Goal: Navigation & Orientation: Find specific page/section

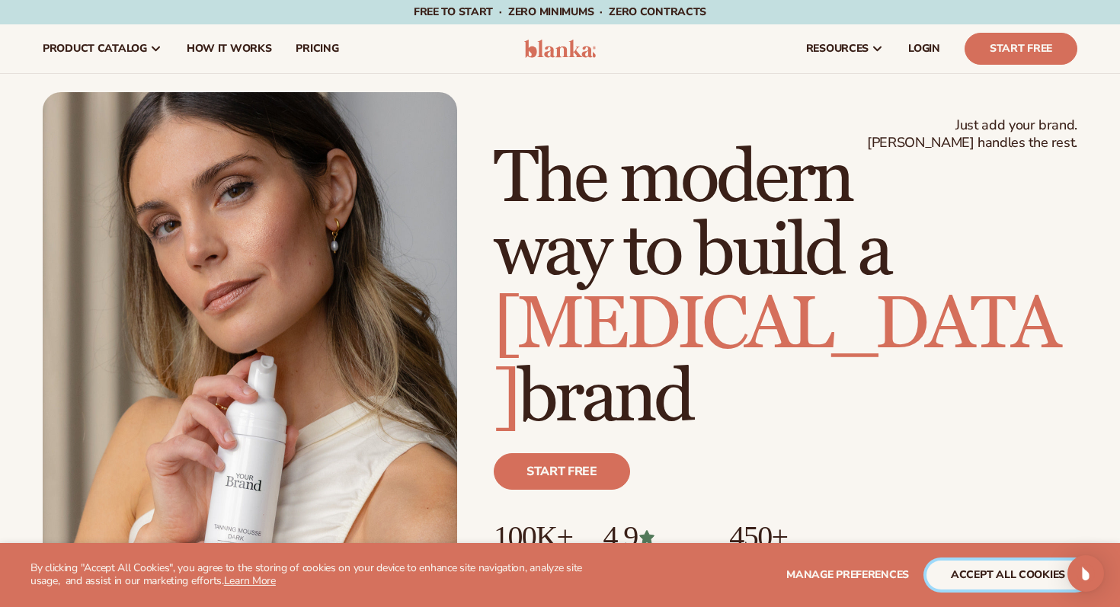
click at [971, 576] on button "accept all cookies" at bounding box center [1008, 575] width 163 height 29
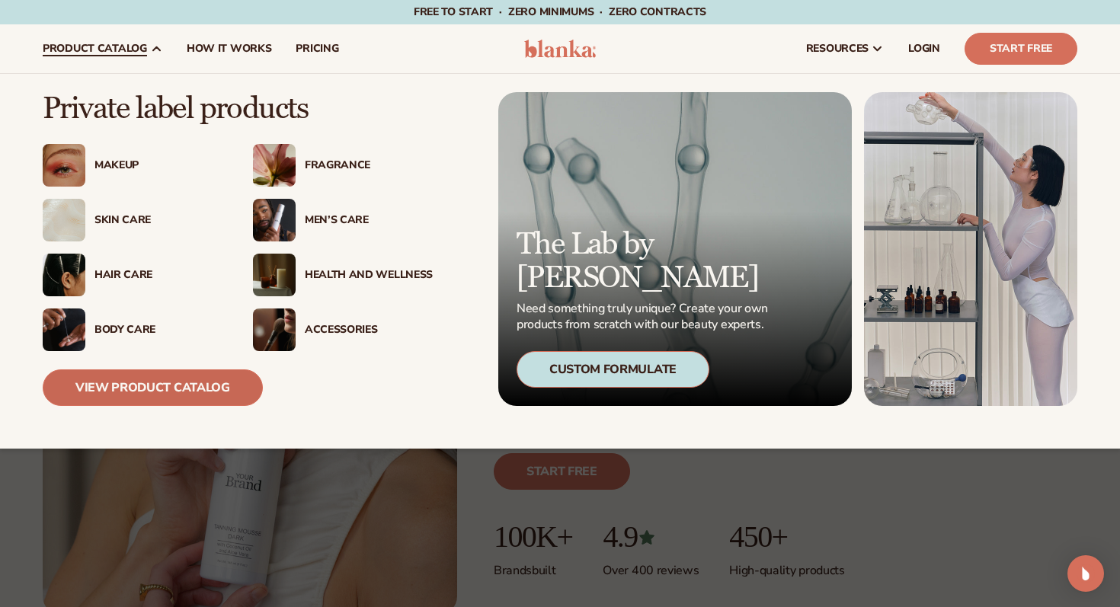
click at [126, 376] on link "View Product Catalog" at bounding box center [153, 388] width 220 height 37
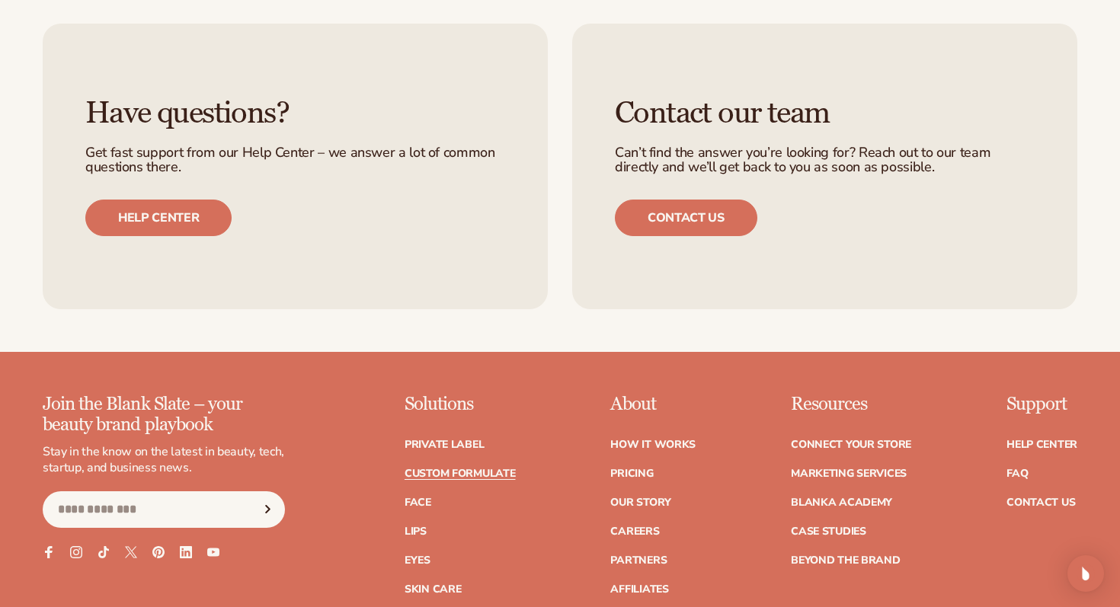
scroll to position [1928, 0]
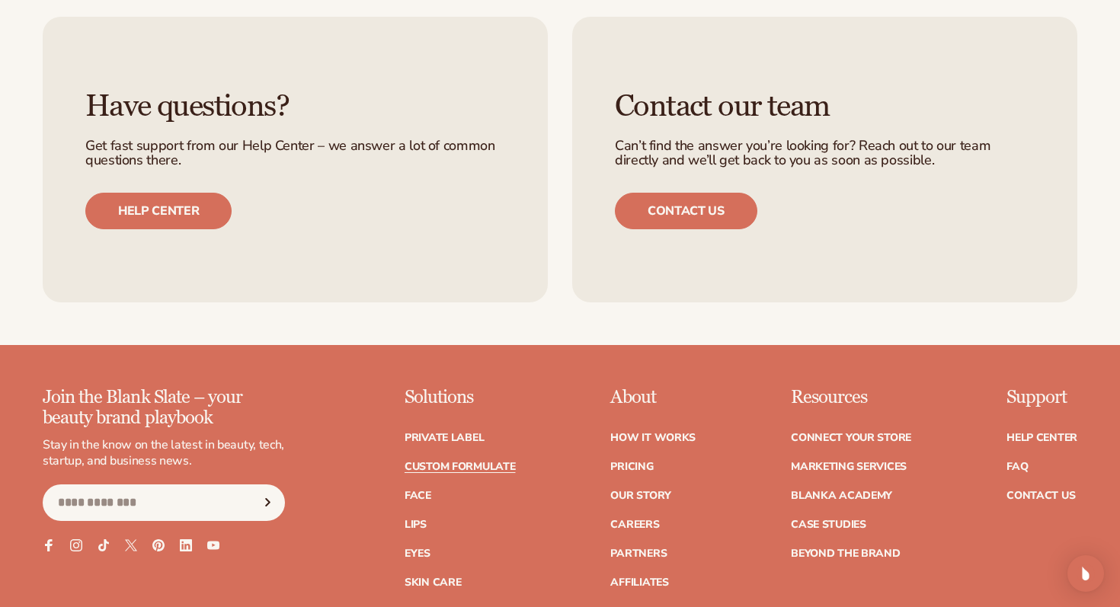
click at [400, 256] on div "Have questions? Get fast support from our Help Center – we answer a lot of comm…" at bounding box center [295, 160] width 505 height 287
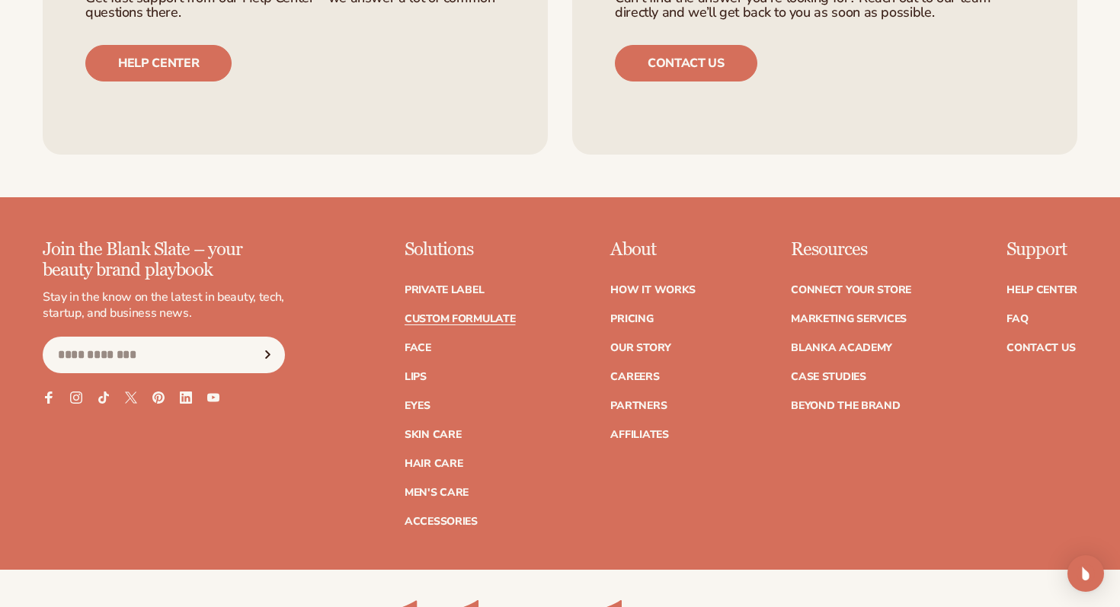
scroll to position [2078, 0]
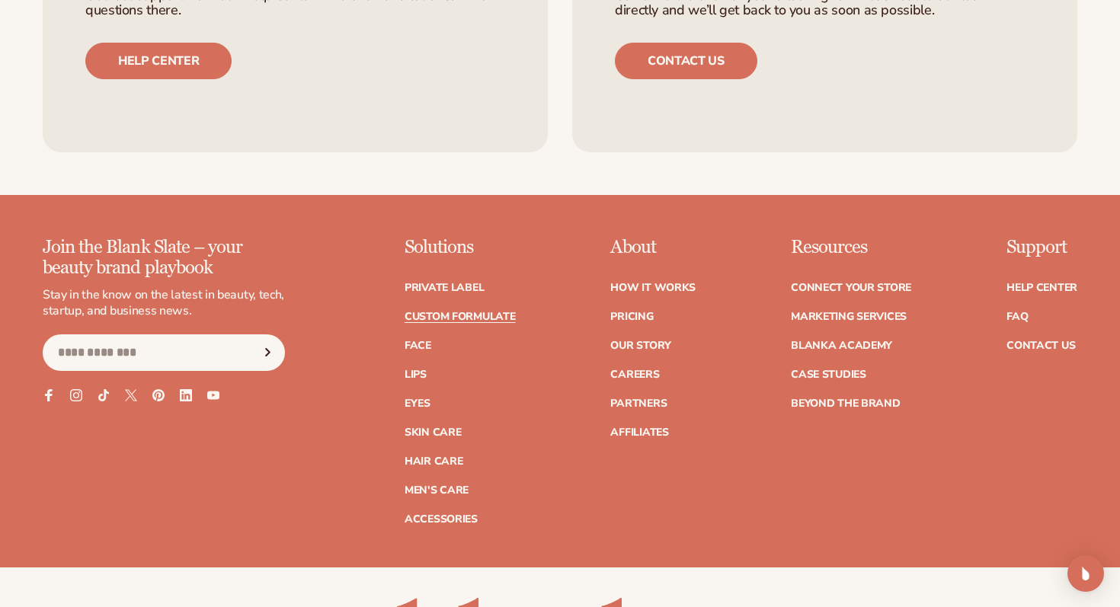
click at [550, 163] on div "Have questions? Get fast support from our Help Center – we answer a lot of comm…" at bounding box center [560, 10] width 1120 height 372
click at [571, 126] on ul "Have questions? Get fast support from our Help Center – we answer a lot of comm…" at bounding box center [560, 10] width 1035 height 287
click at [559, 70] on ul "Have questions? Get fast support from our Help Center – we answer a lot of comm…" at bounding box center [560, 10] width 1035 height 287
click at [573, 181] on div "Have questions? Get fast support from our Help Center – we answer a lot of comm…" at bounding box center [560, 10] width 1120 height 372
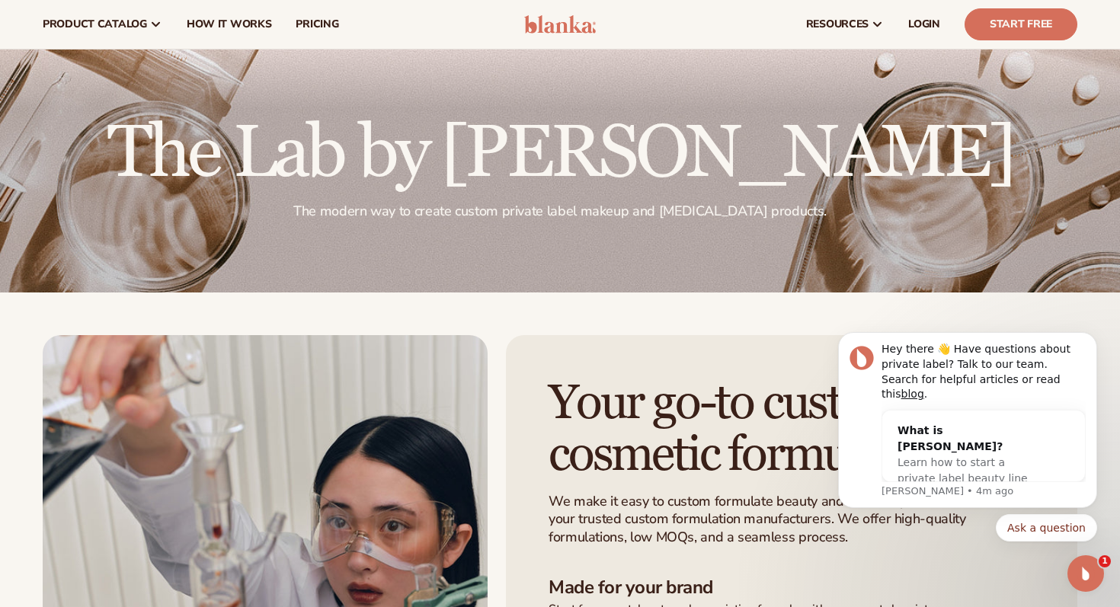
scroll to position [0, 0]
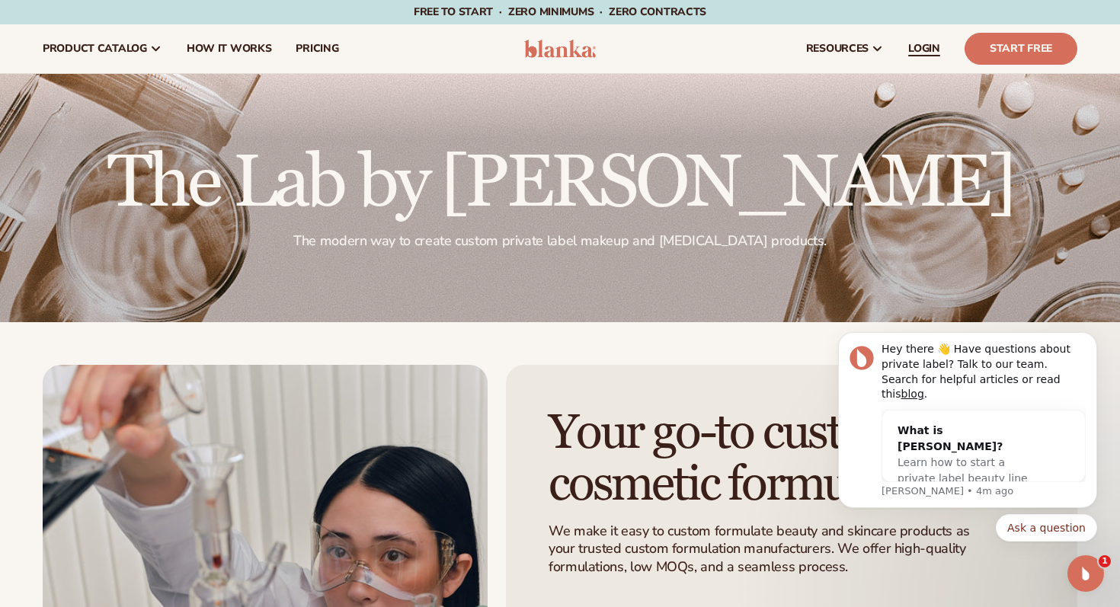
click at [916, 46] on span "LOGIN" at bounding box center [924, 49] width 32 height 12
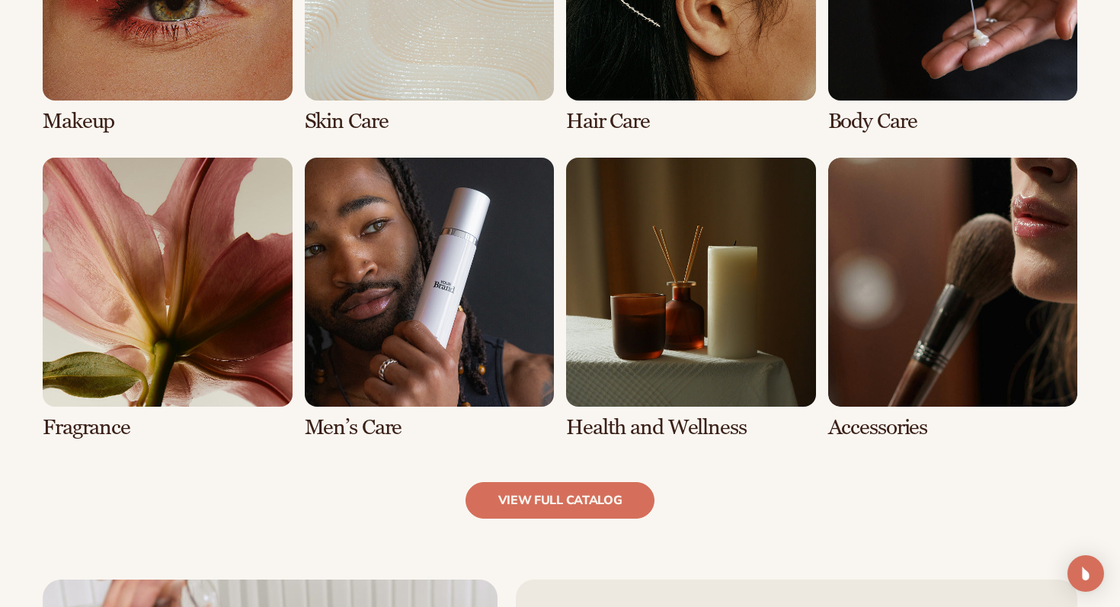
scroll to position [1318, 0]
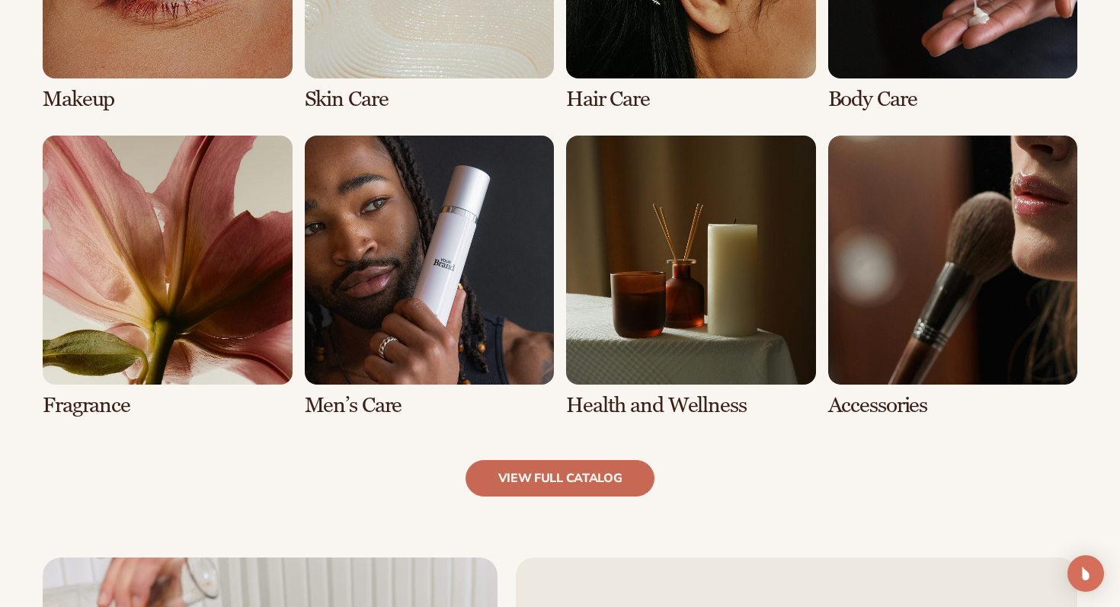
click at [560, 474] on link "view full catalog" at bounding box center [561, 478] width 190 height 37
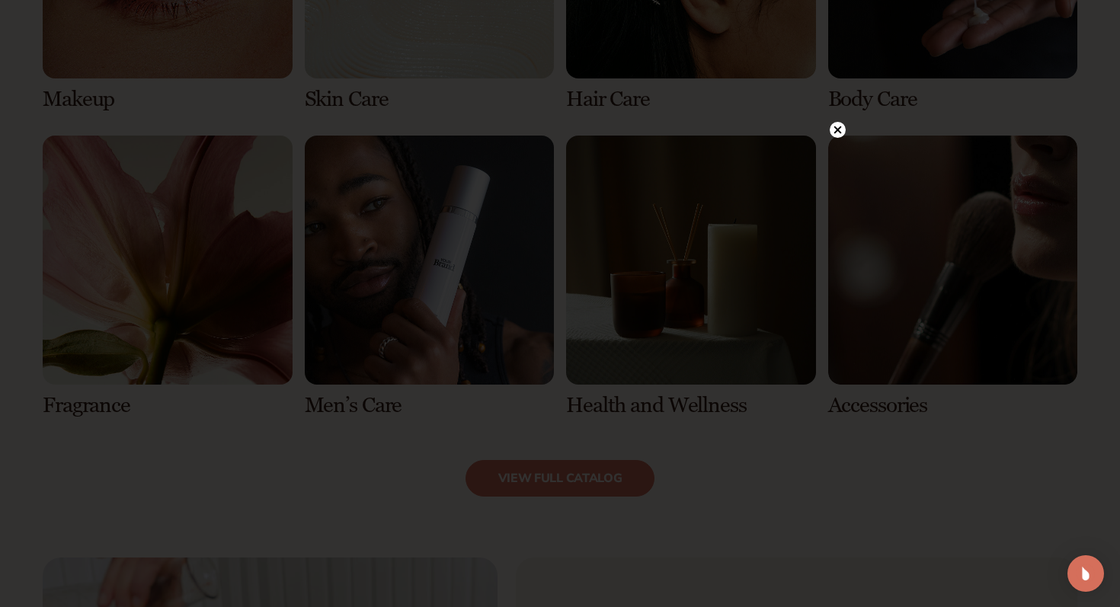
click at [832, 133] on circle at bounding box center [838, 130] width 16 height 16
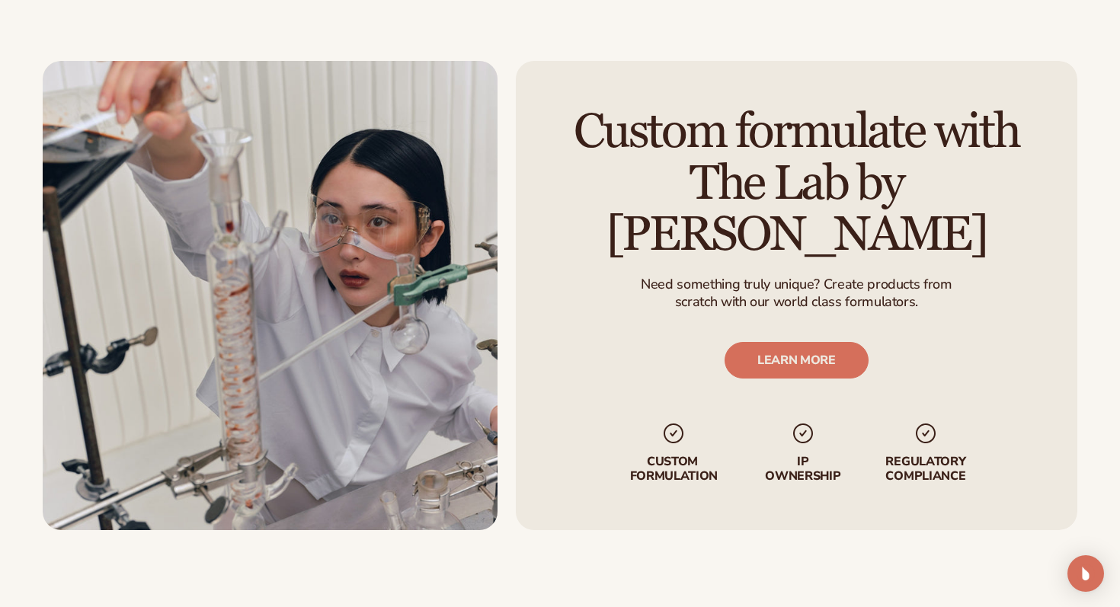
scroll to position [1819, 0]
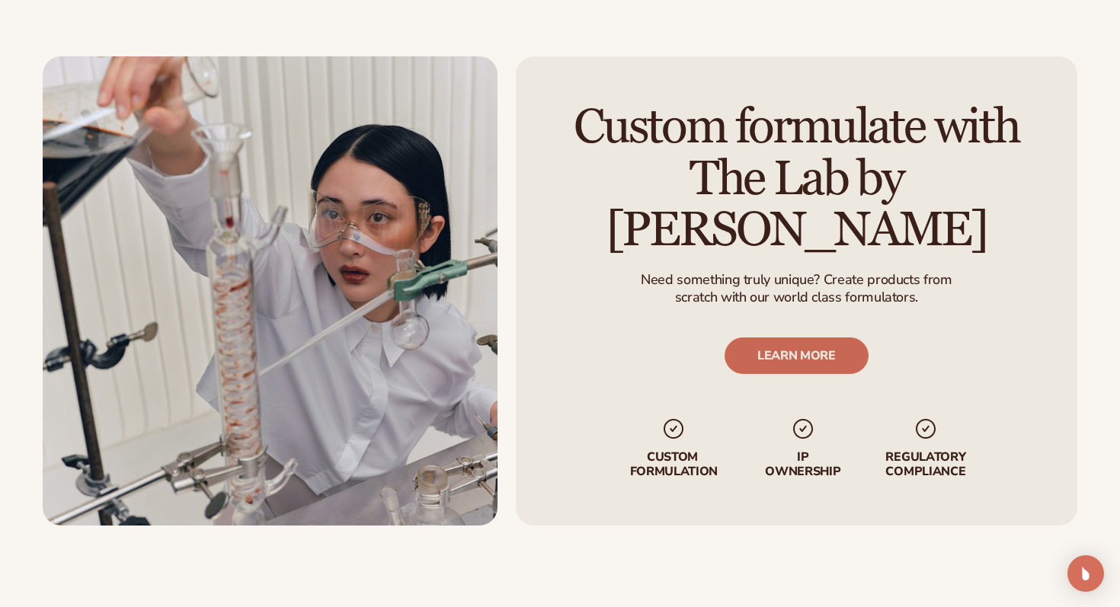
click at [761, 338] on link "LEARN MORE" at bounding box center [797, 356] width 144 height 37
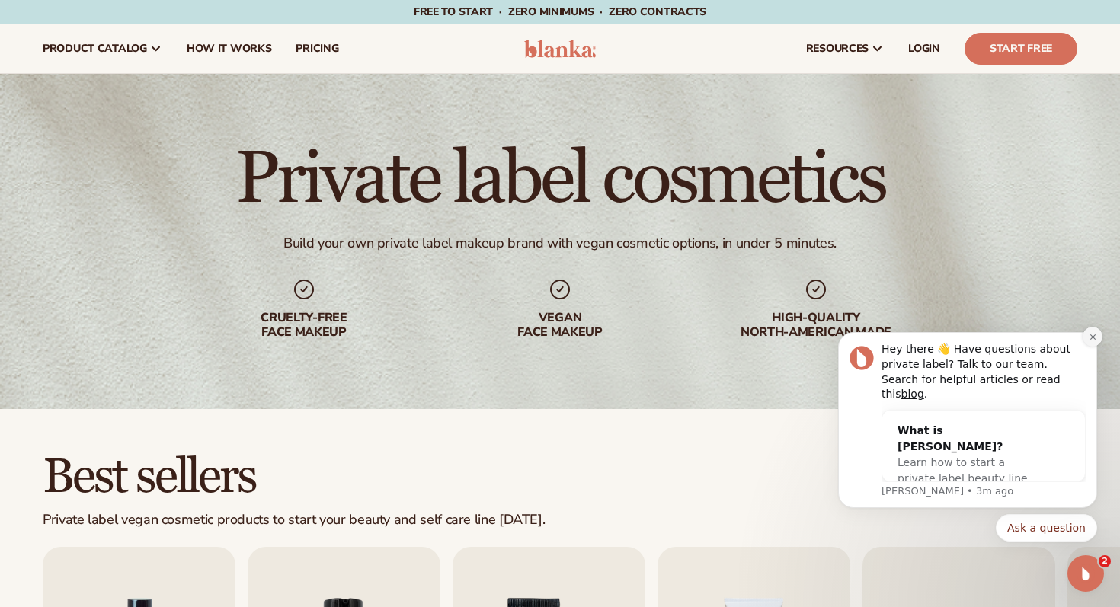
click at [1096, 341] on icon "Dismiss notification" at bounding box center [1093, 337] width 8 height 8
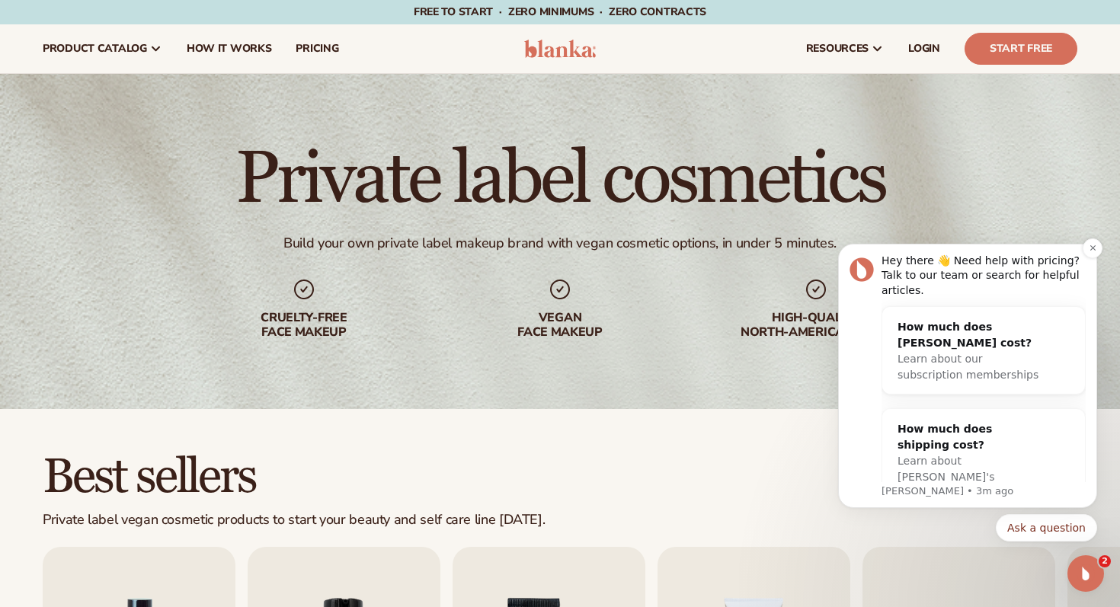
click at [1080, 252] on div "Hey there 👋 Need help with pricing? Talk to our team or search for helpful arti…" at bounding box center [967, 376] width 259 height 264
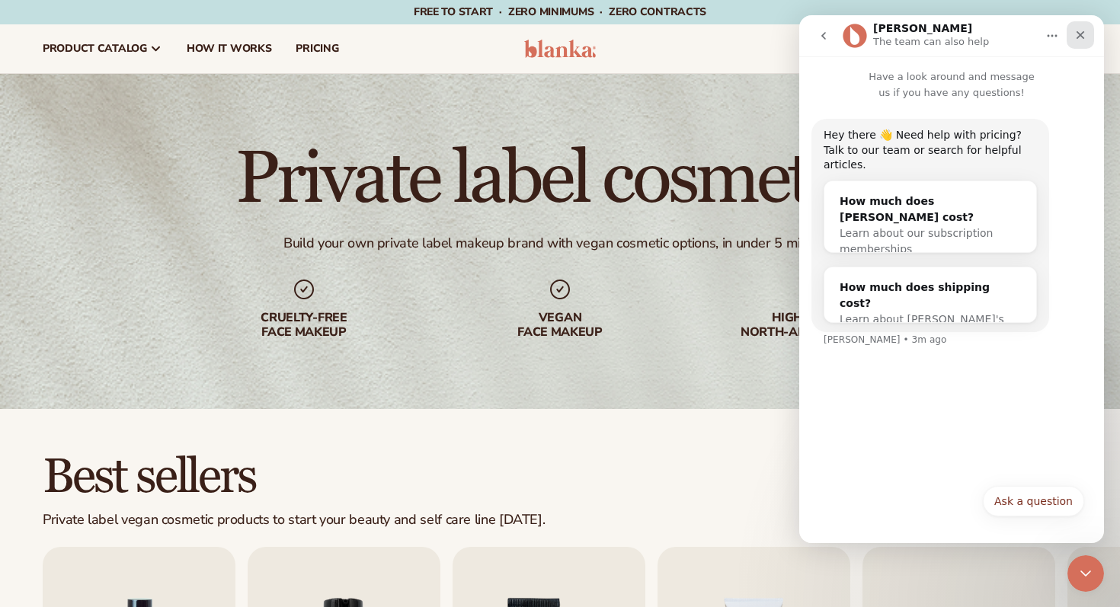
click at [1081, 34] on icon "Close" at bounding box center [1081, 35] width 8 height 8
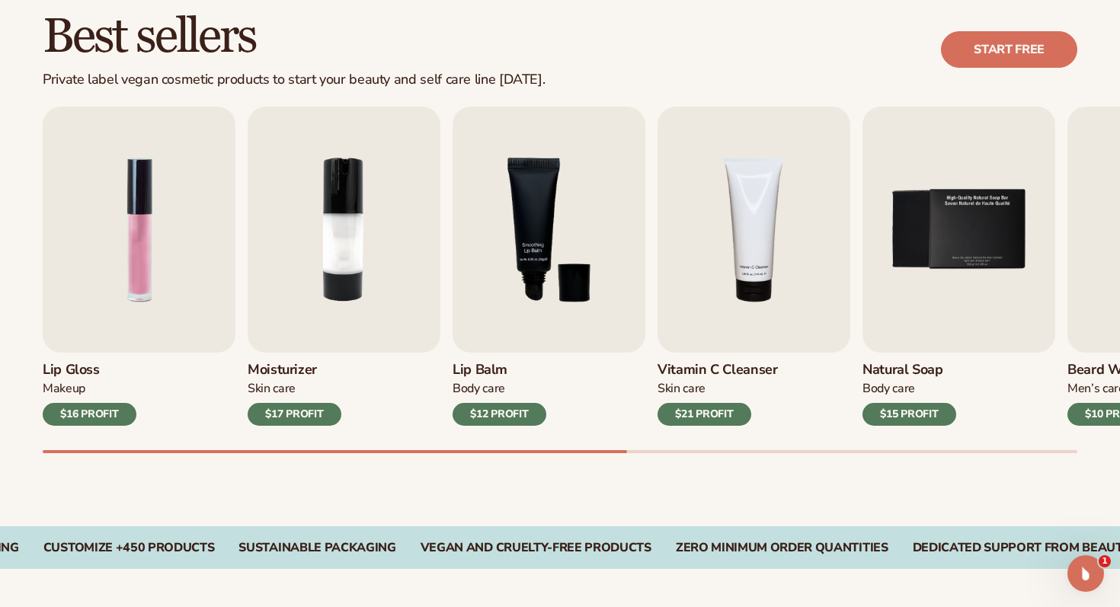
scroll to position [444, 0]
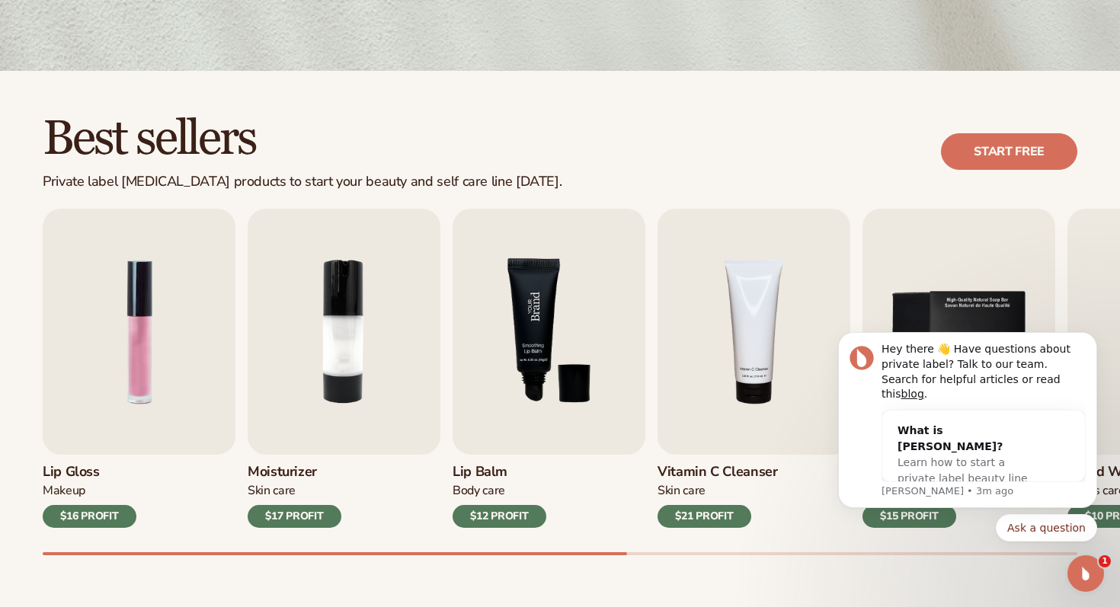
scroll to position [360, 0]
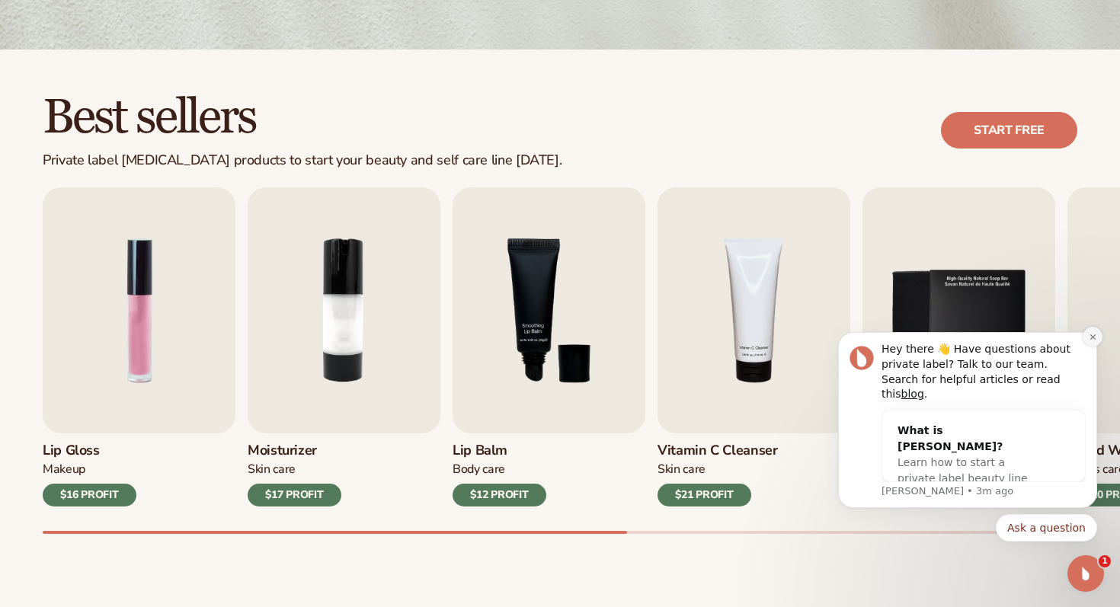
click at [1089, 341] on icon "Dismiss notification" at bounding box center [1093, 337] width 8 height 8
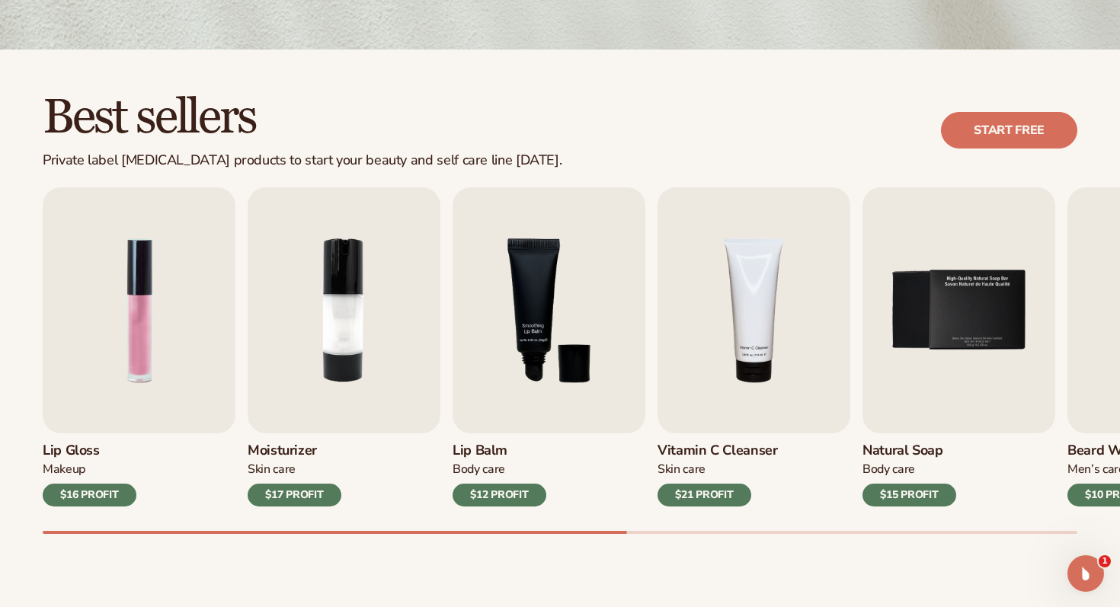
drag, startPoint x: 620, startPoint y: 530, endPoint x: 792, endPoint y: 523, distance: 172.4
click at [792, 523] on div "Lip Gloss Makeup $16 PROFIT Moisturizer [MEDICAL_DATA] $17 PROFIT [MEDICAL_DATA…" at bounding box center [582, 360] width 1078 height 347
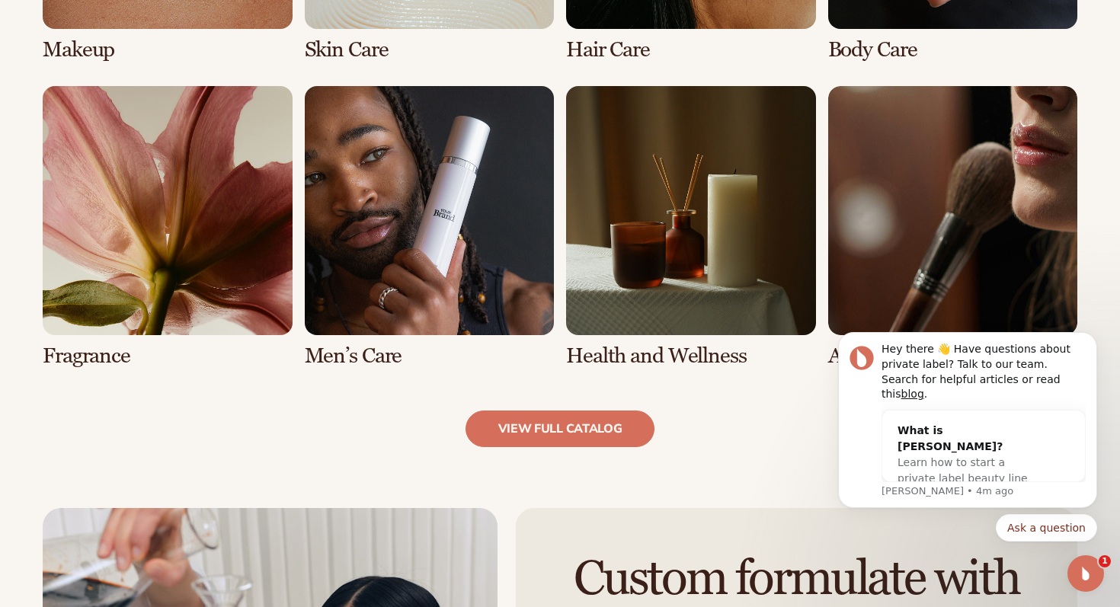
scroll to position [1406, 0]
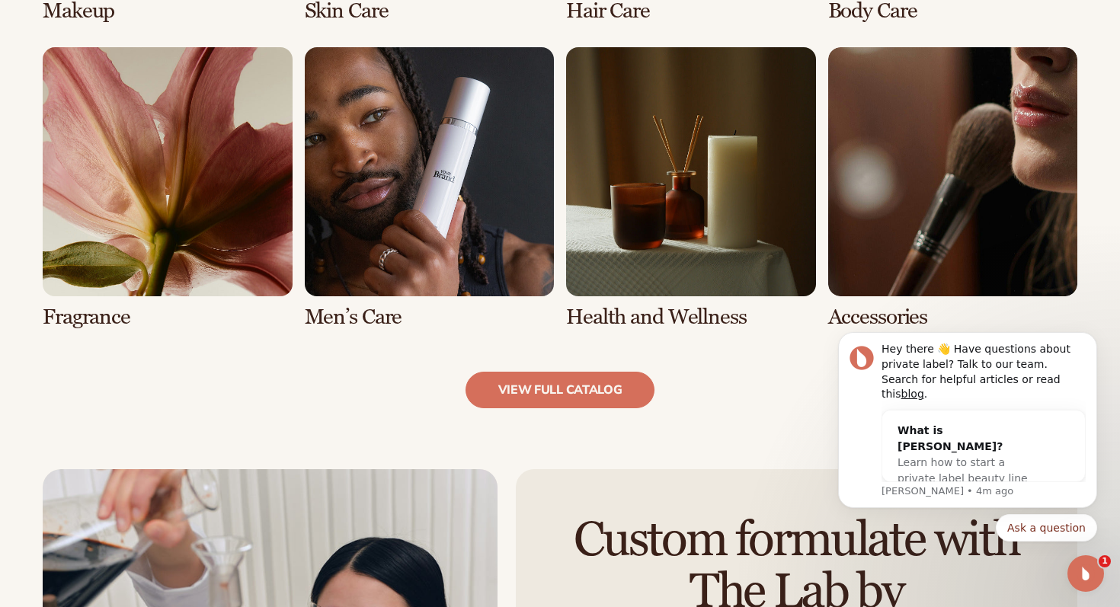
click at [155, 207] on link "5 / 8" at bounding box center [168, 188] width 250 height 282
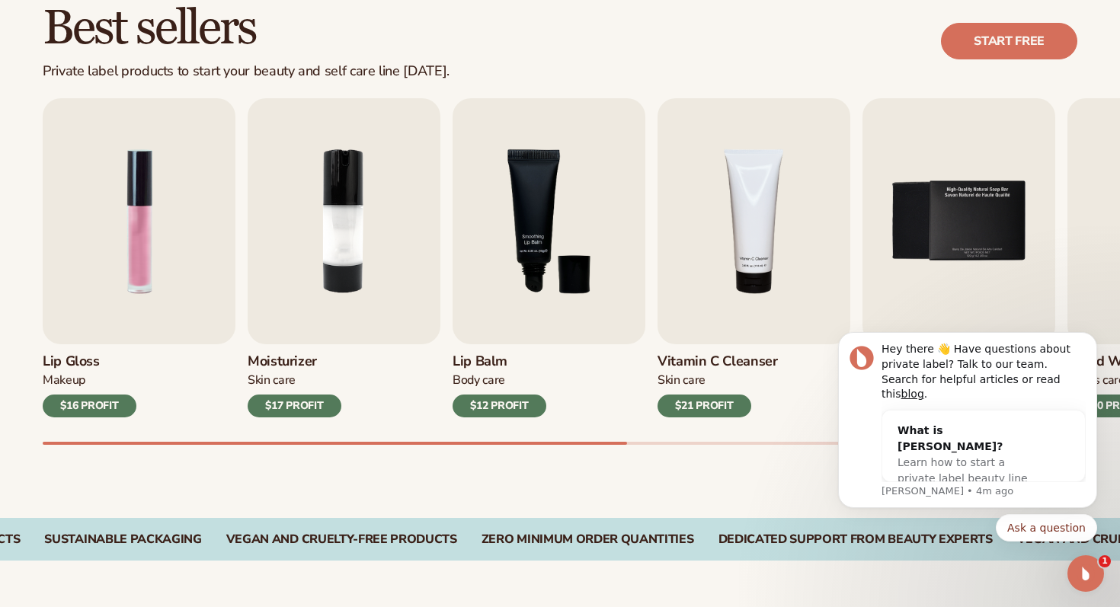
scroll to position [458, 0]
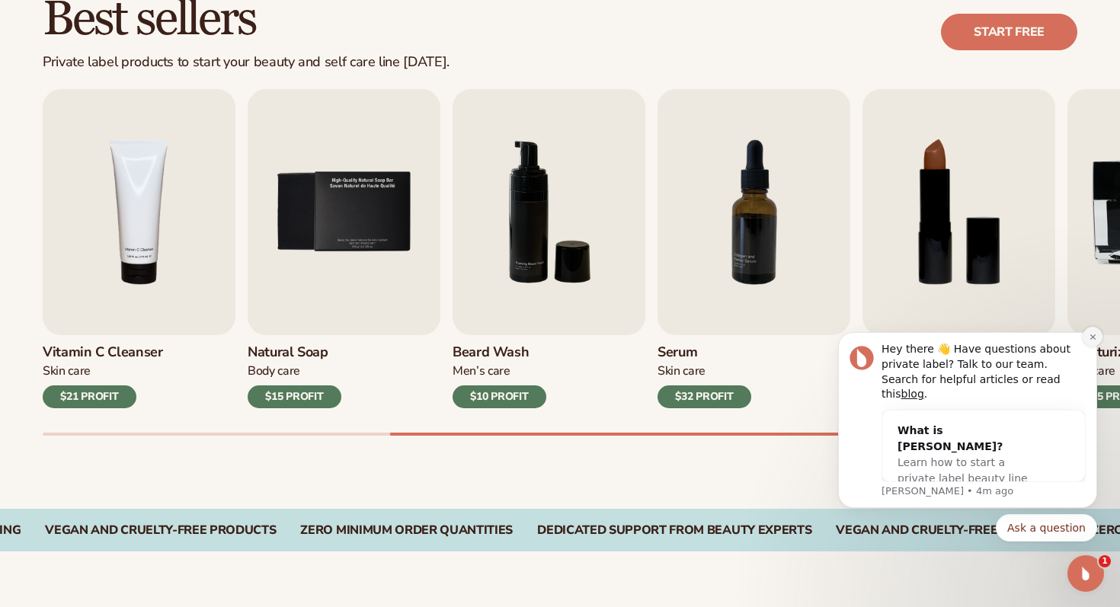
click at [1085, 347] on button "Dismiss notification" at bounding box center [1093, 337] width 20 height 20
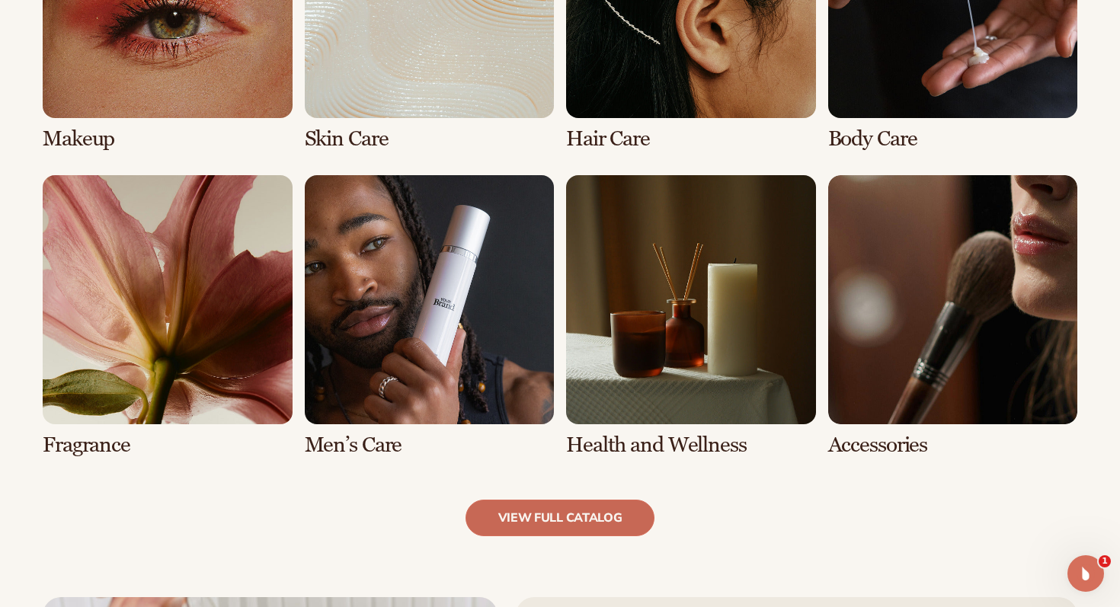
scroll to position [1293, 0]
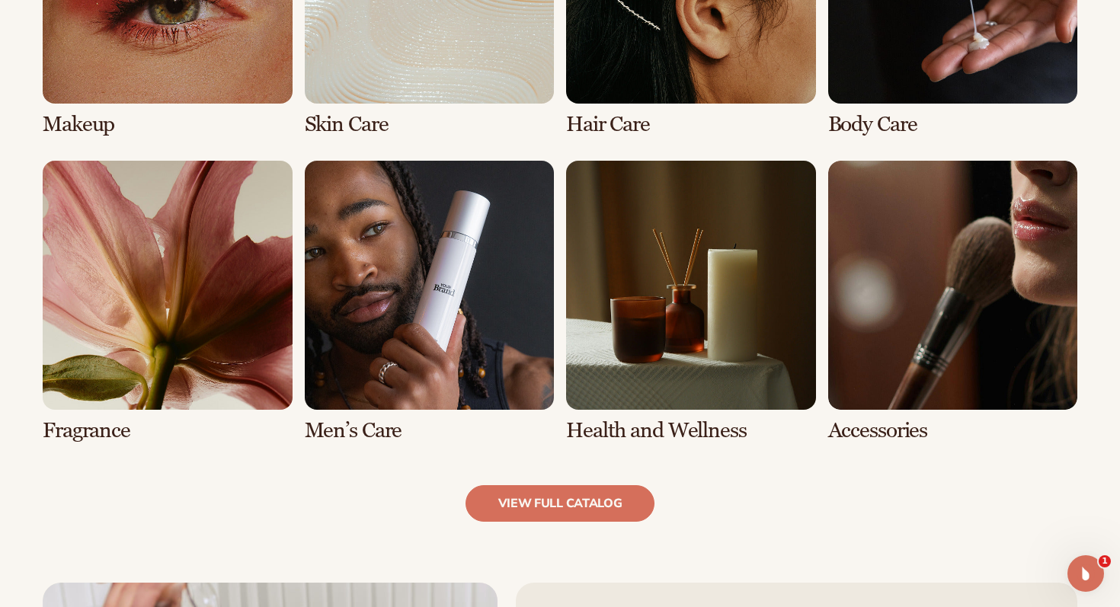
click at [79, 297] on link "5 / 8" at bounding box center [168, 302] width 250 height 282
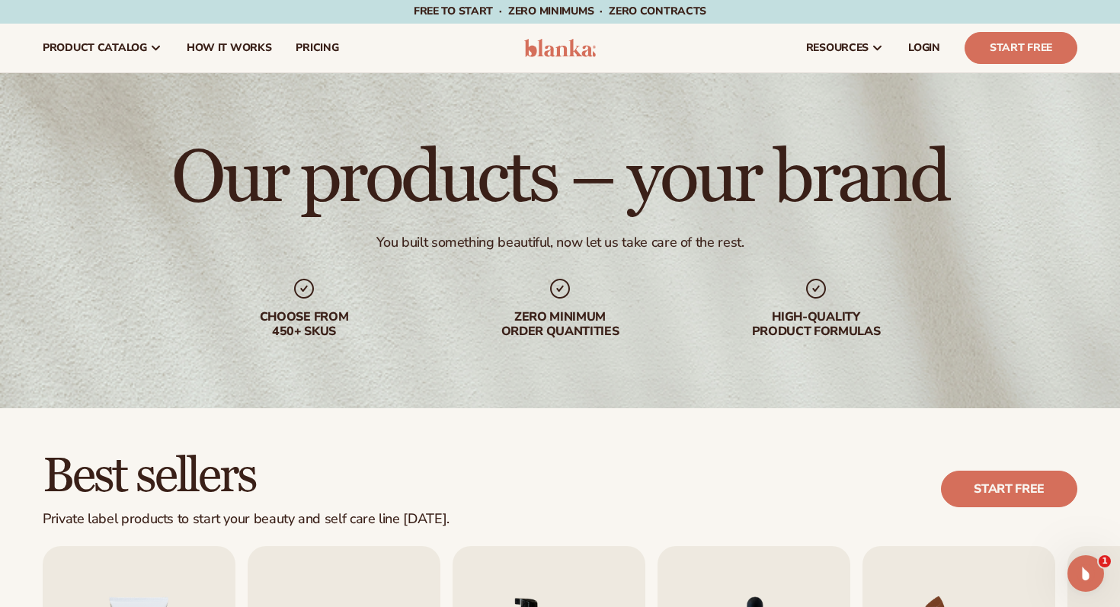
scroll to position [0, 0]
click at [532, 178] on h1 "Our products – your brand" at bounding box center [559, 179] width 777 height 73
click at [554, 299] on icon at bounding box center [560, 289] width 24 height 24
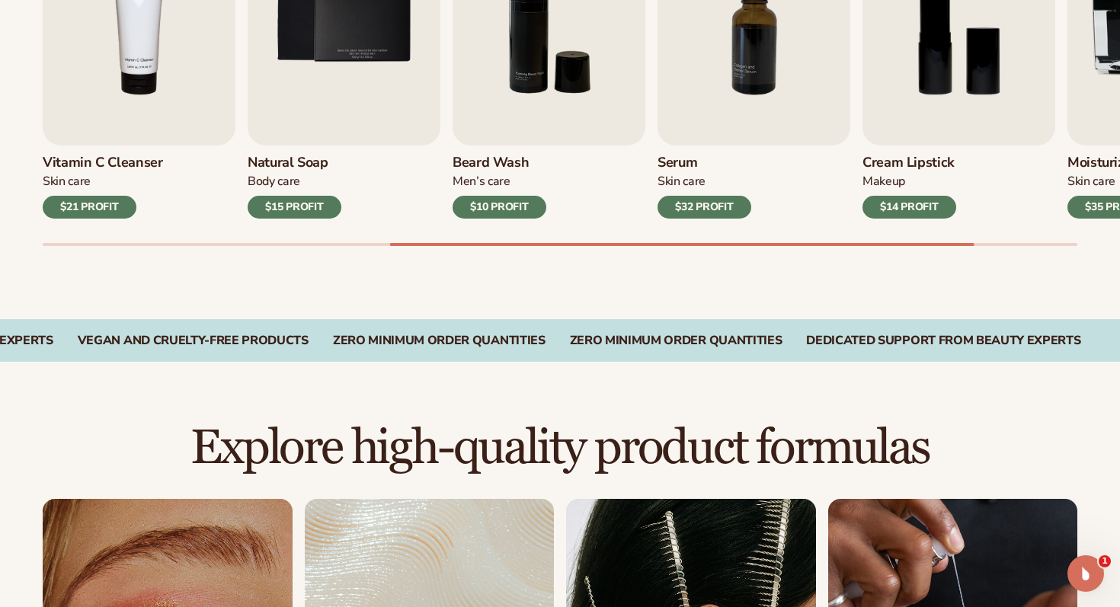
scroll to position [668, 0]
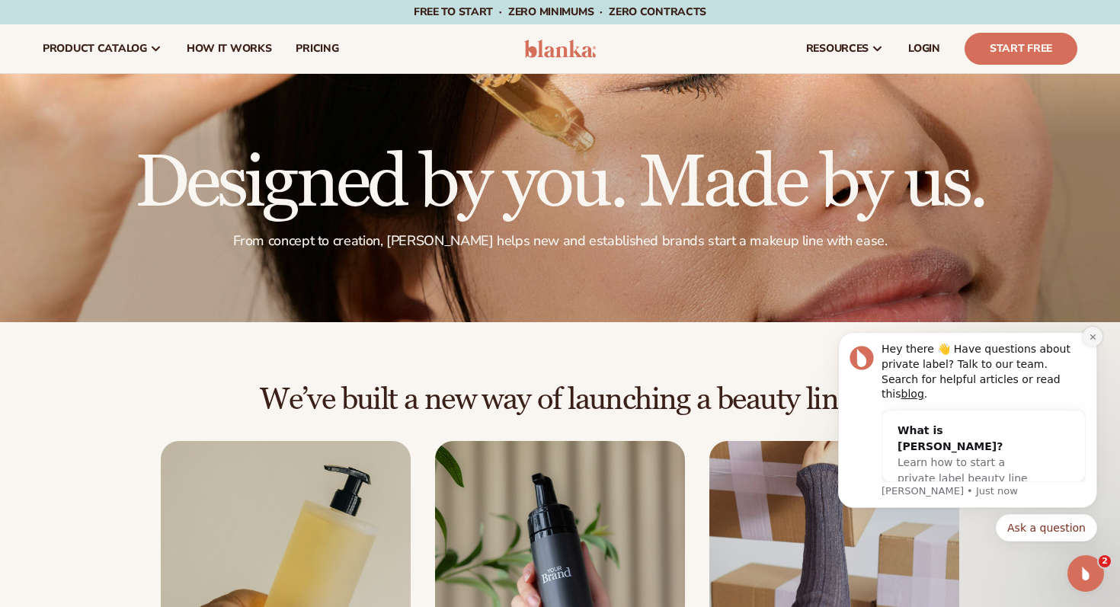
click at [1089, 341] on icon "Dismiss notification" at bounding box center [1093, 337] width 8 height 8
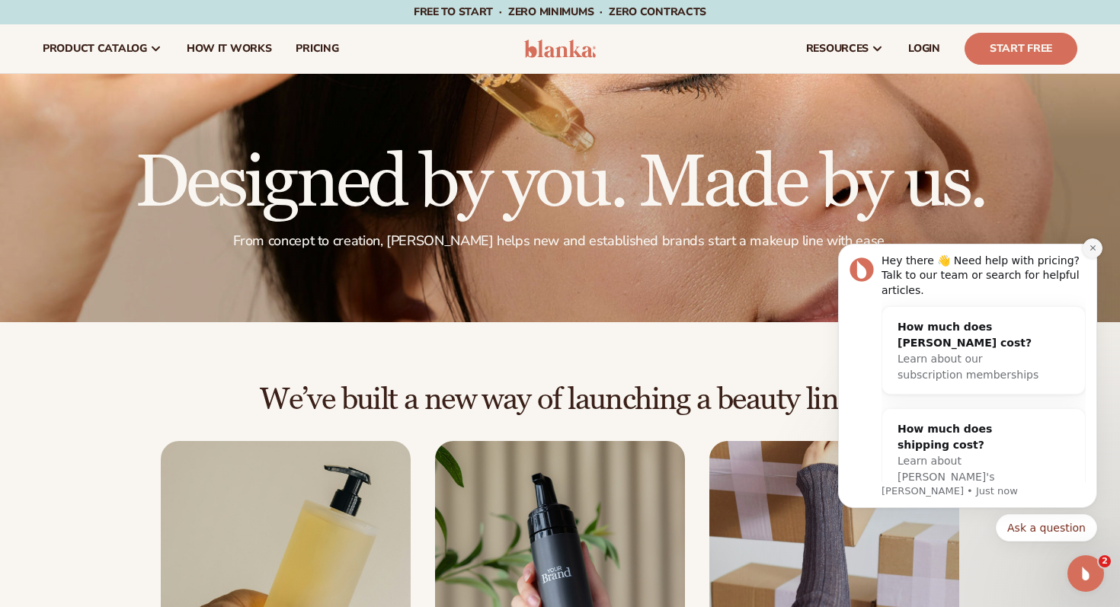
click at [1091, 244] on icon "Dismiss notification" at bounding box center [1093, 248] width 8 height 8
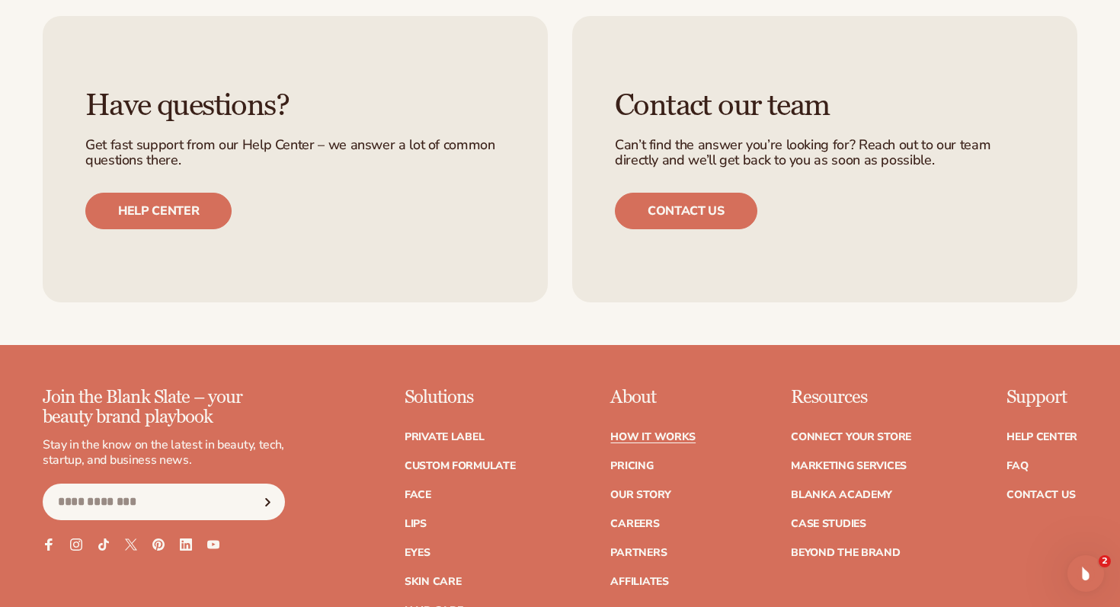
scroll to position [3149, 0]
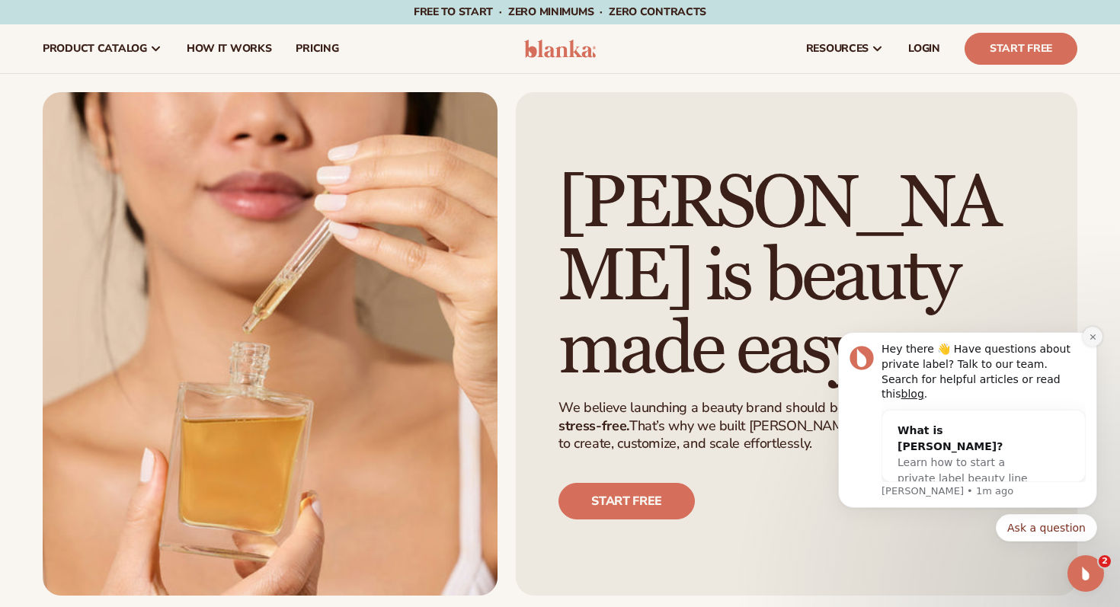
click at [1089, 341] on icon "Dismiss notification" at bounding box center [1093, 337] width 8 height 8
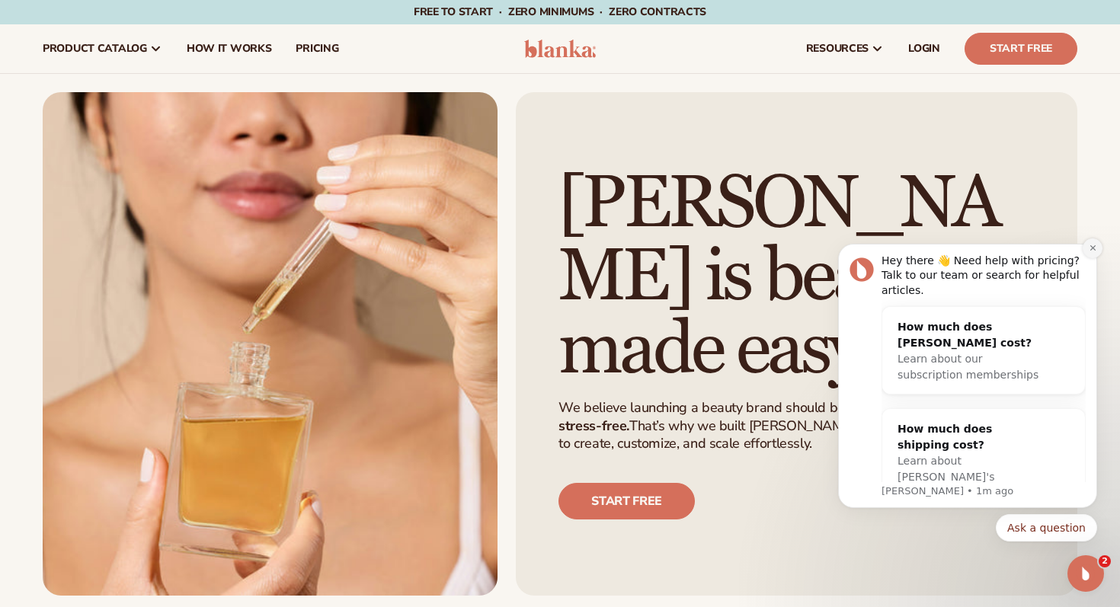
click at [1098, 246] on button "Dismiss notification" at bounding box center [1093, 249] width 20 height 20
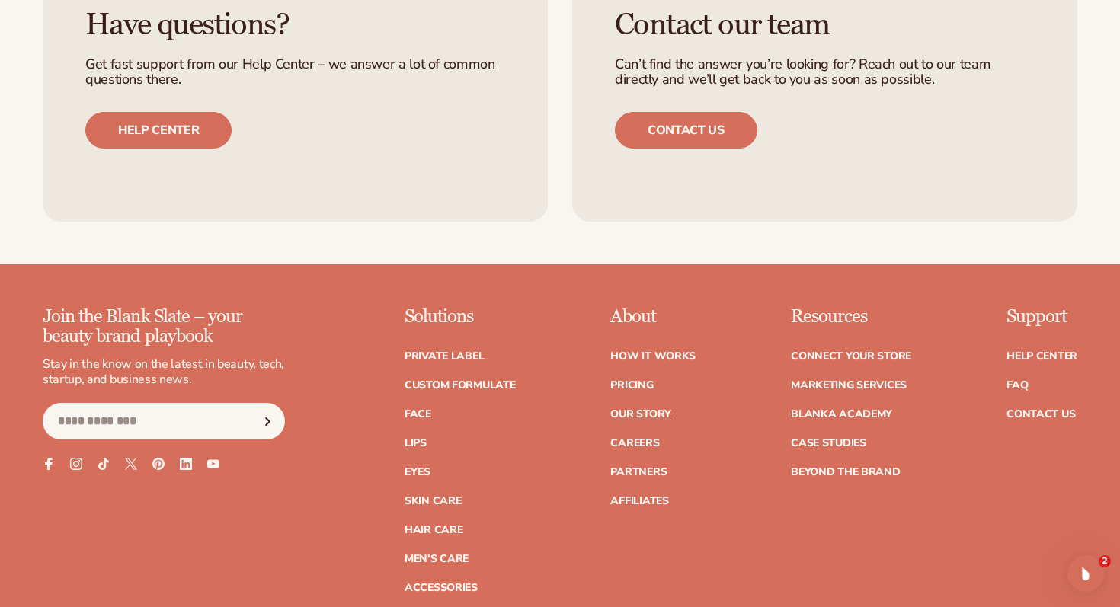
scroll to position [4401, 0]
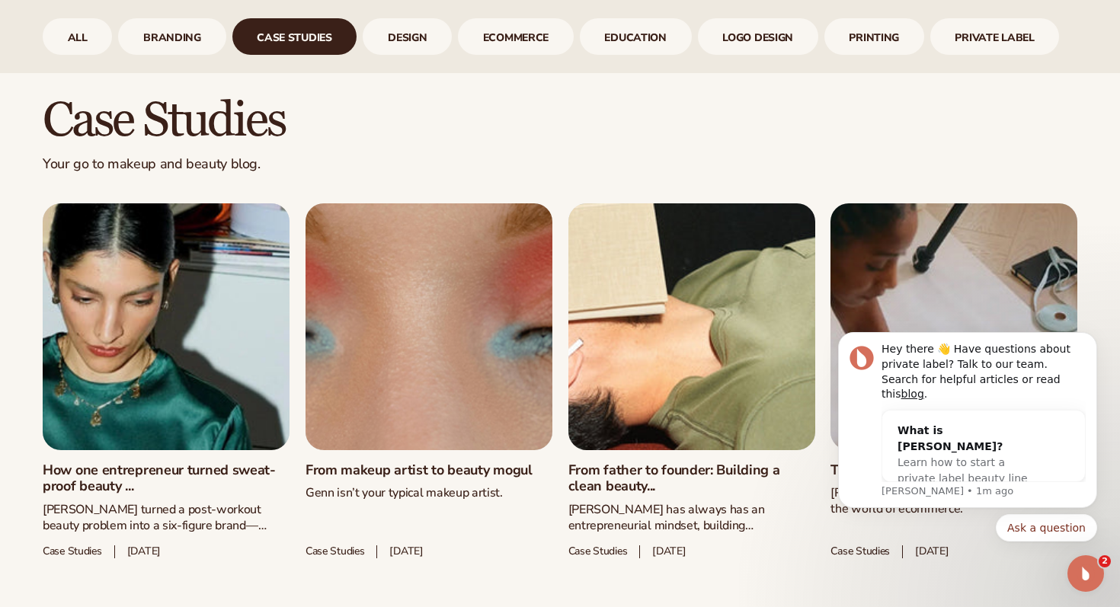
scroll to position [674, 0]
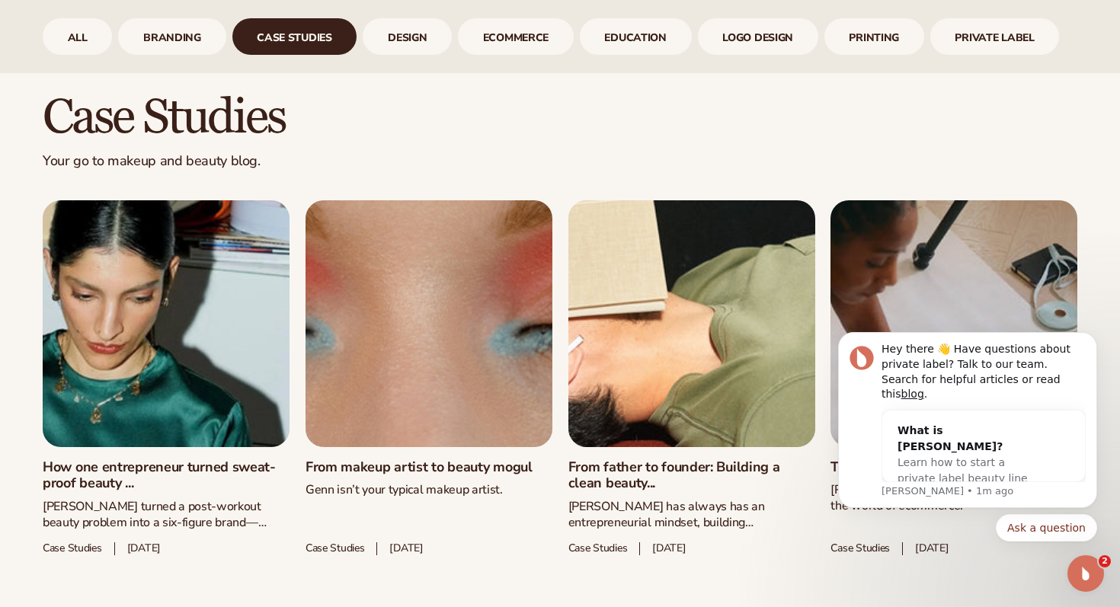
click at [556, 133] on h2 "case studies" at bounding box center [560, 117] width 1035 height 51
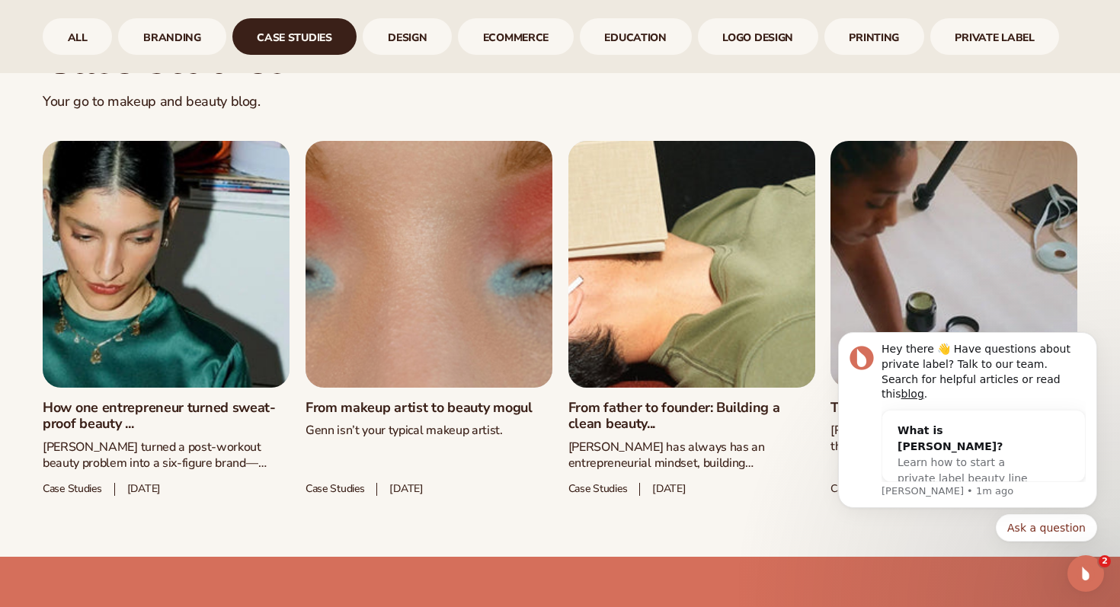
scroll to position [735, 0]
click at [1091, 340] on icon "Dismiss notification" at bounding box center [1092, 337] width 5 height 5
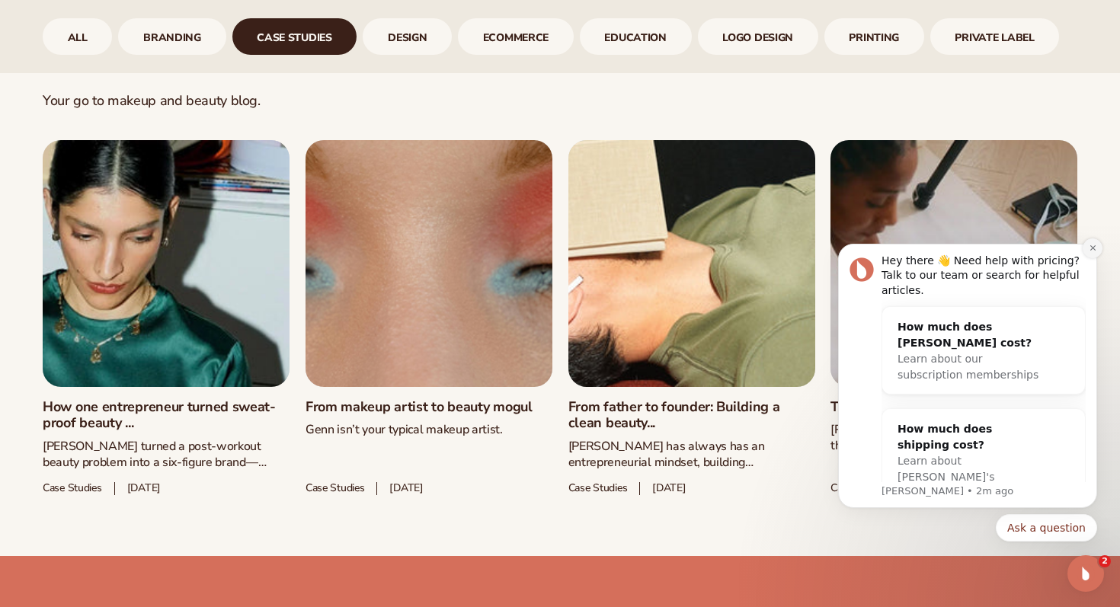
click at [1090, 247] on icon "Dismiss notification" at bounding box center [1093, 248] width 8 height 8
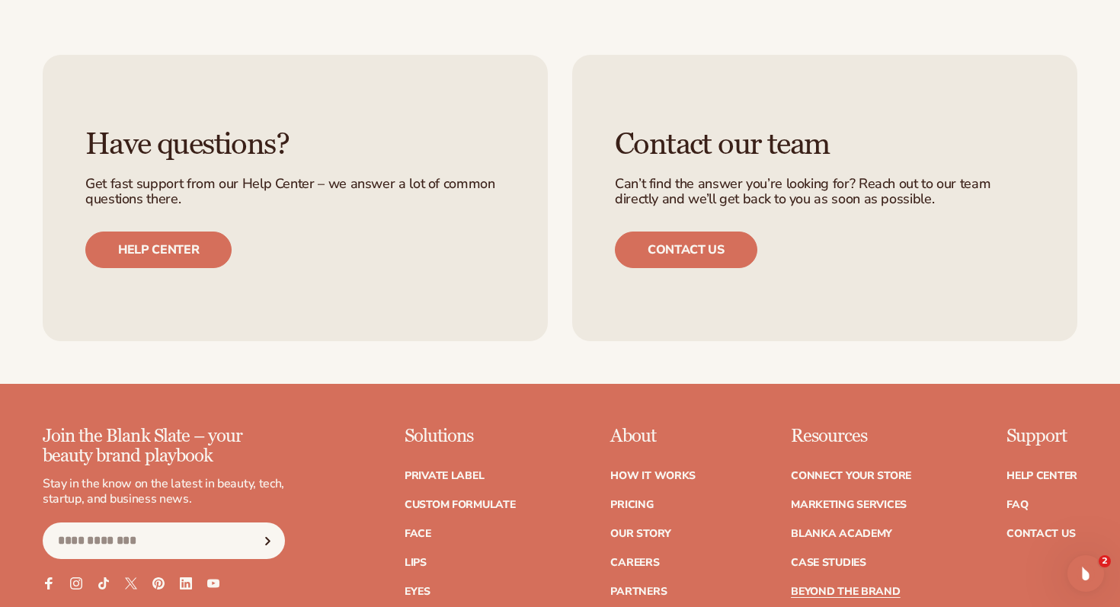
scroll to position [2238, 0]
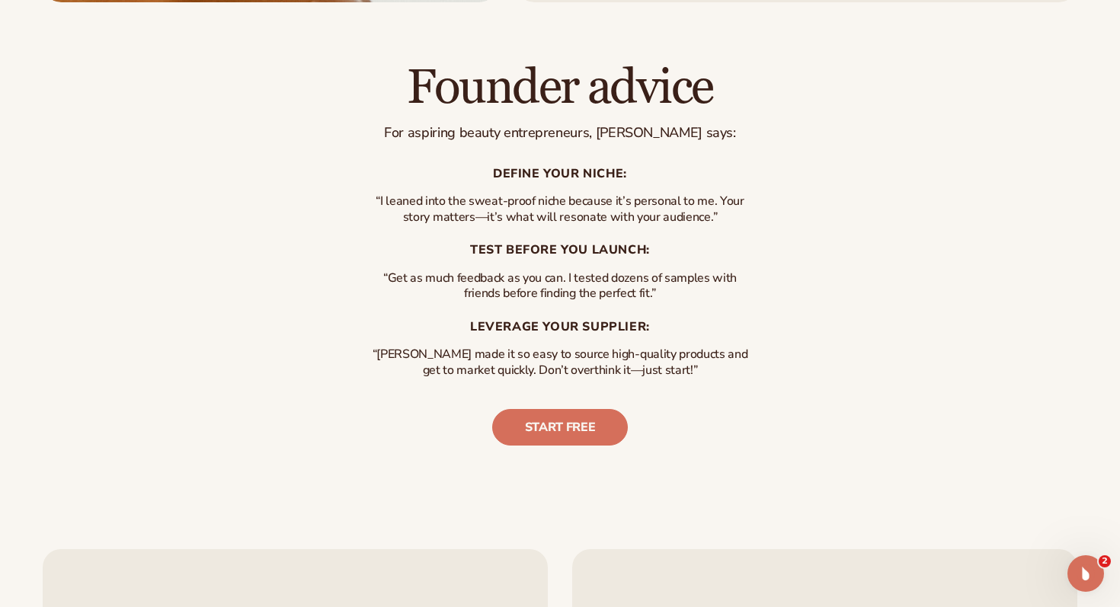
scroll to position [3345, 0]
